Goal: Use online tool/utility

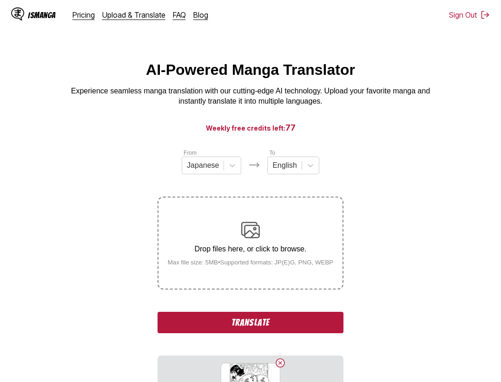
click at [270, 321] on button "Translate" at bounding box center [250, 322] width 186 height 21
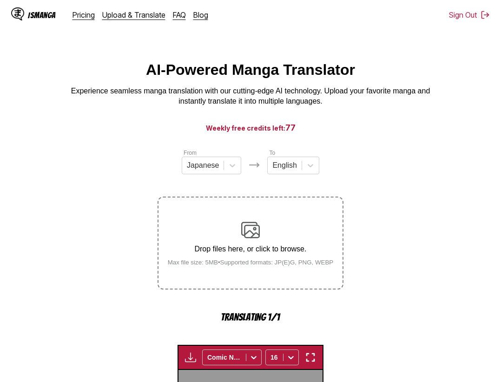
scroll to position [286, 0]
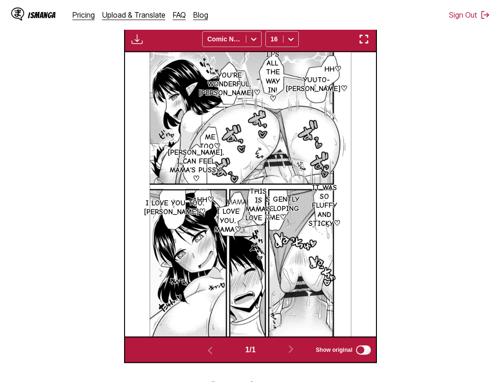
click at [371, 43] on button "button" at bounding box center [363, 39] width 17 height 12
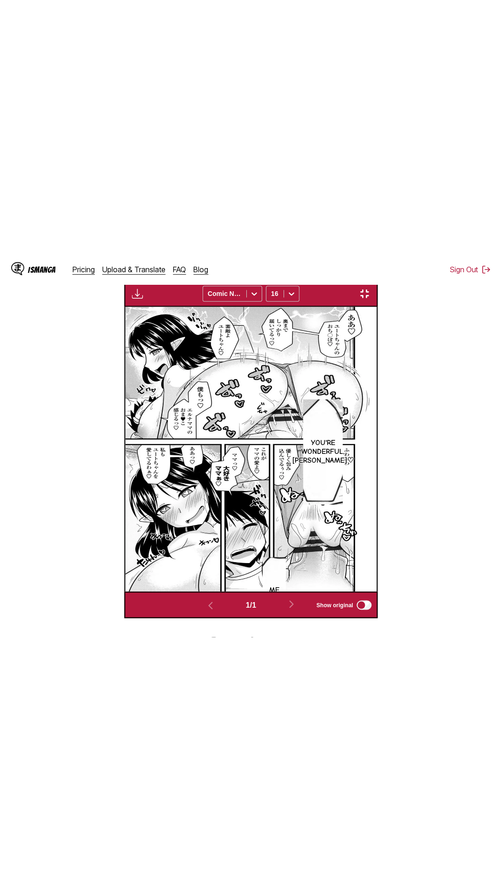
scroll to position [59, 0]
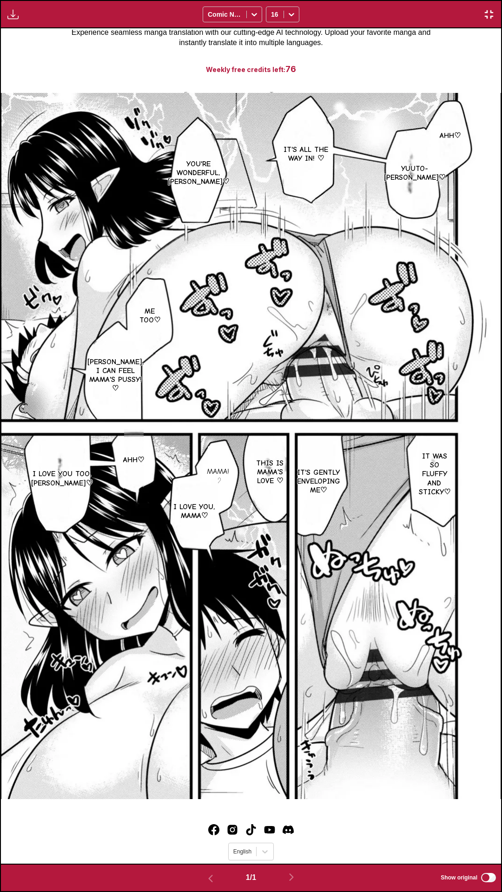
click at [423, 64] on div "Ahh♡ Yuuto-chan's dick♡ It's all the way in! ♡ You're wonderful, Yuuto-chan♡ Me…" at bounding box center [251, 445] width 500 height 835
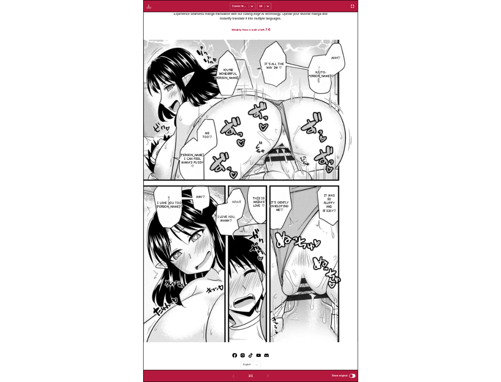
scroll to position [242, 0]
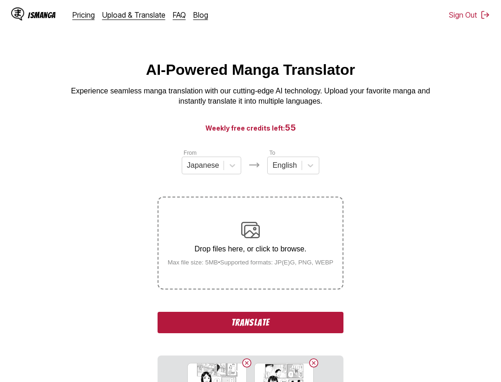
click at [267, 324] on button "Translate" at bounding box center [250, 322] width 186 height 21
